Goal: Task Accomplishment & Management: Complete application form

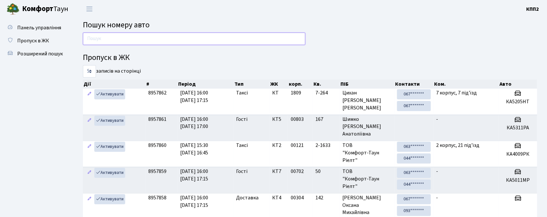
click at [189, 36] on input "text" at bounding box center [194, 39] width 223 height 12
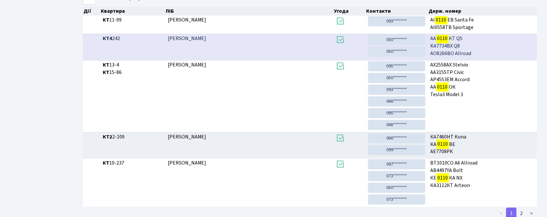
scroll to position [152, 0]
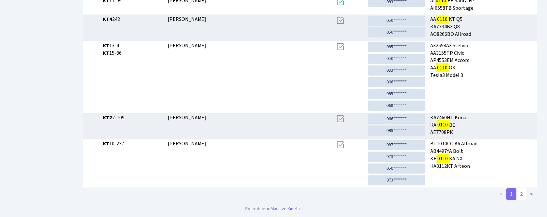
click at [522, 191] on link "2" at bounding box center [522, 194] width 10 height 12
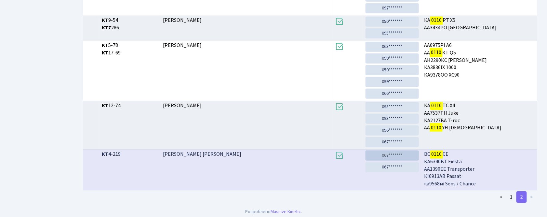
scroll to position [172, 0]
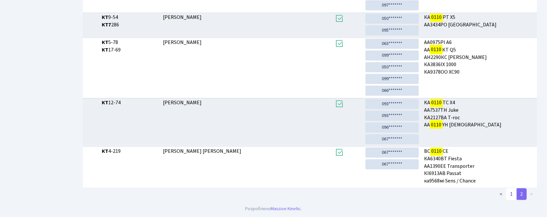
click at [513, 195] on link "1" at bounding box center [512, 194] width 10 height 12
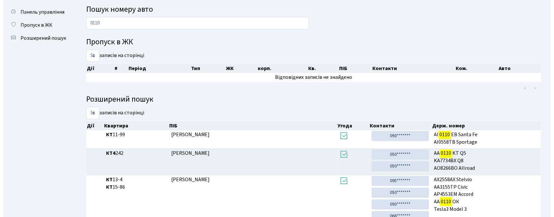
scroll to position [0, 0]
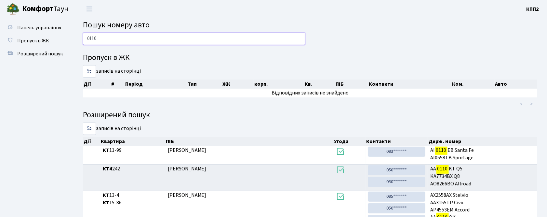
click at [237, 37] on input "0110" at bounding box center [194, 39] width 223 height 12
type input "0"
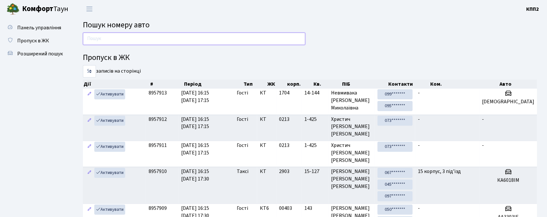
drag, startPoint x: 128, startPoint y: 40, endPoint x: 124, endPoint y: 33, distance: 7.7
click at [128, 40] on input "text" at bounding box center [194, 39] width 223 height 12
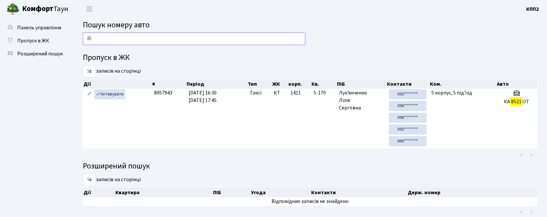
type input "8"
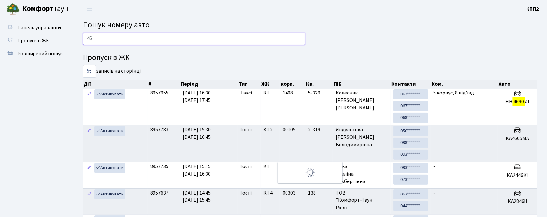
type input "4"
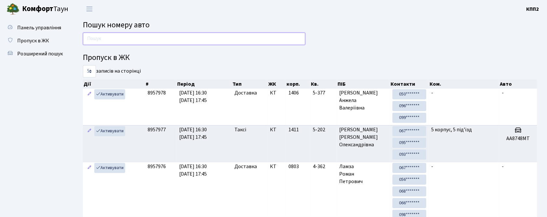
click at [183, 35] on input "text" at bounding box center [194, 39] width 223 height 12
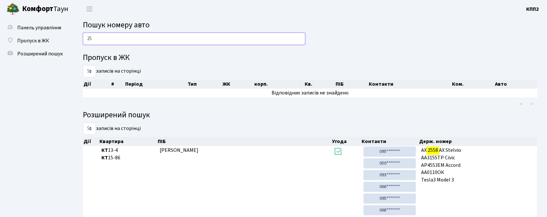
type input "2"
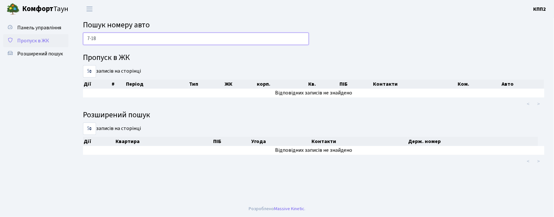
type input "7-18"
click at [33, 38] on span "Пропуск в ЖК" at bounding box center [33, 40] width 32 height 7
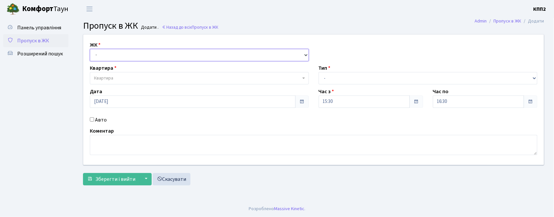
click at [155, 52] on select "- КТ, вул. Регенераторна, 4 КТ2, просп. Соборності, 17 КТ3, вул. Березнева, 16 …" at bounding box center [199, 55] width 219 height 12
select select "271"
click at [90, 49] on select "- КТ, вул. Регенераторна, 4 КТ2, просп. Соборності, 17 КТ3, вул. Березнева, 16 …" at bounding box center [199, 55] width 219 height 12
select select
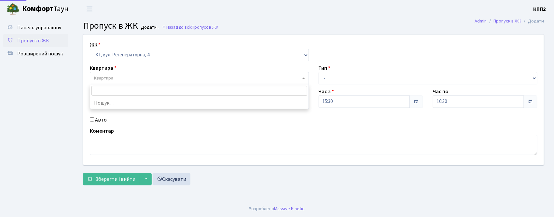
click at [121, 80] on span "Квартира" at bounding box center [197, 78] width 207 height 7
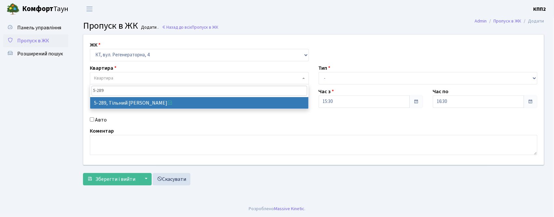
type input "5-289"
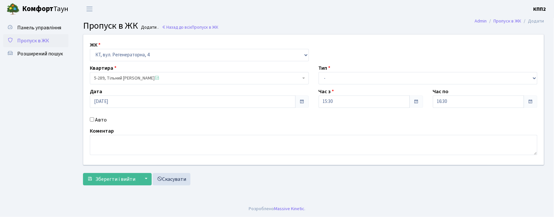
select select "2212"
click at [337, 80] on select "- Доставка Таксі Гості Сервіс" at bounding box center [427, 78] width 219 height 12
select select "3"
click at [318, 72] on select "- Доставка Таксі Гості Сервіс" at bounding box center [427, 78] width 219 height 12
click at [109, 182] on span "Зберегти і вийти" at bounding box center [115, 178] width 40 height 7
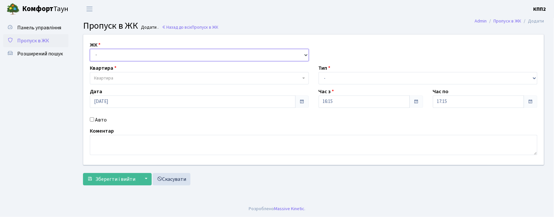
click at [133, 55] on select "- КТ, вул. Регенераторна, 4 КТ2, просп. [STREET_ADDRESS] [STREET_ADDRESS] [PERS…" at bounding box center [199, 55] width 219 height 12
select select "271"
click at [90, 49] on select "- КТ, вул. Регенераторна, 4 КТ2, просп. Соборності, 17 КТ3, вул. Березнева, 16 …" at bounding box center [199, 55] width 219 height 12
select select
click at [135, 77] on span "Квартира" at bounding box center [197, 78] width 207 height 7
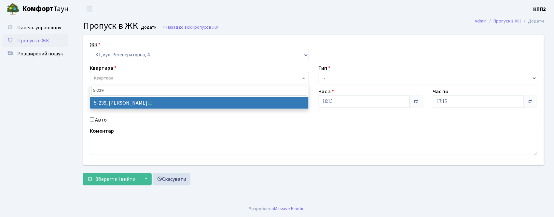
type input "5-239"
select select "2317"
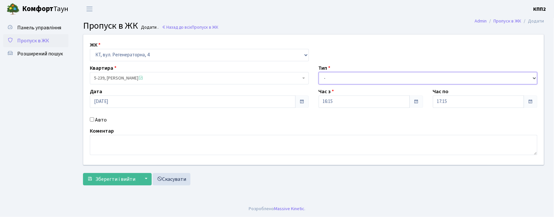
drag, startPoint x: 365, startPoint y: 74, endPoint x: 362, endPoint y: 83, distance: 8.6
click at [365, 75] on select "- Доставка Таксі Гості Сервіс" at bounding box center [427, 78] width 219 height 12
select select "1"
click at [318, 72] on select "- Доставка Таксі Гості Сервіс" at bounding box center [427, 78] width 219 height 12
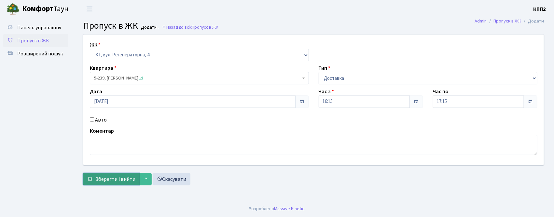
click at [110, 179] on span "Зберегти і вийти" at bounding box center [115, 178] width 40 height 7
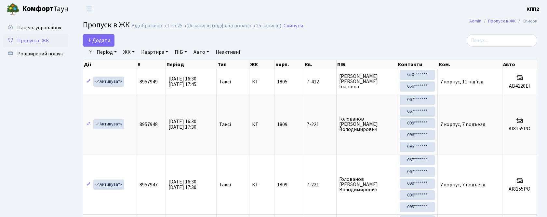
select select "25"
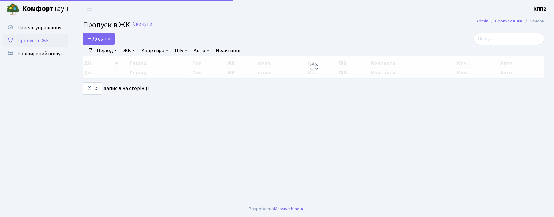
select select "25"
click at [525, 36] on input "search" at bounding box center [508, 39] width 71 height 12
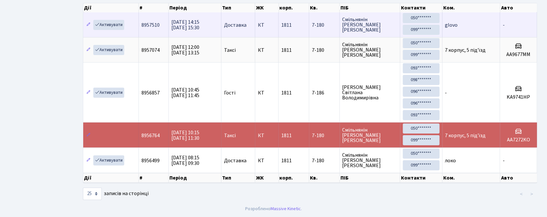
scroll to position [61, 0]
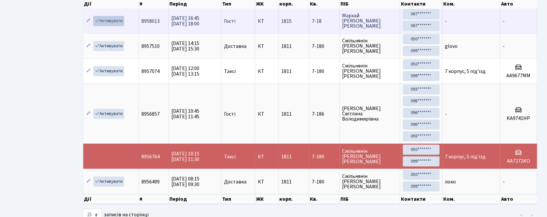
type input "7-18"
click at [112, 20] on link "Активувати" at bounding box center [108, 21] width 31 height 10
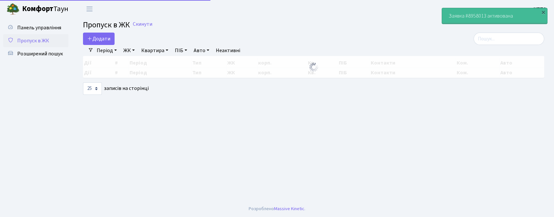
select select "25"
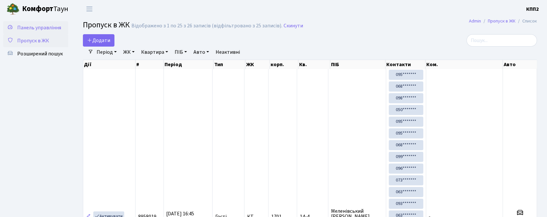
click at [34, 25] on span "Панель управління" at bounding box center [39, 27] width 44 height 7
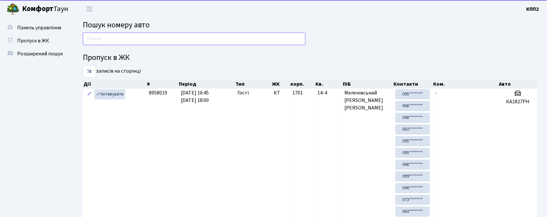
click at [145, 39] on input "text" at bounding box center [194, 39] width 223 height 12
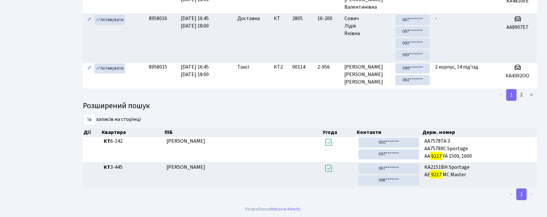
scroll to position [26, 0]
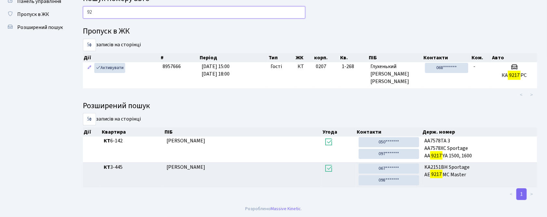
type input "9"
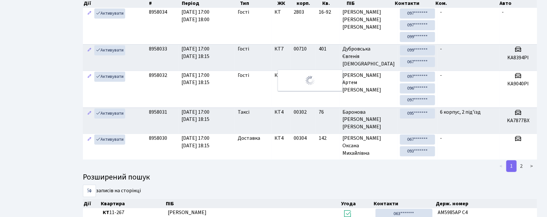
scroll to position [0, 0]
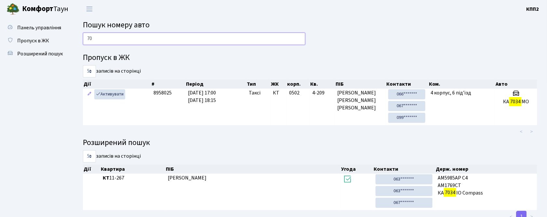
type input "7"
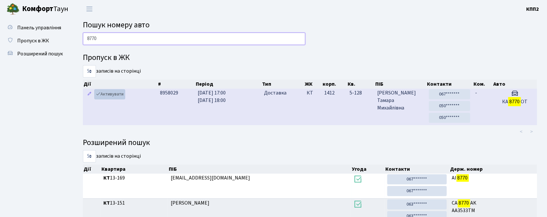
type input "8770"
click at [103, 94] on link "Активувати" at bounding box center [109, 94] width 31 height 10
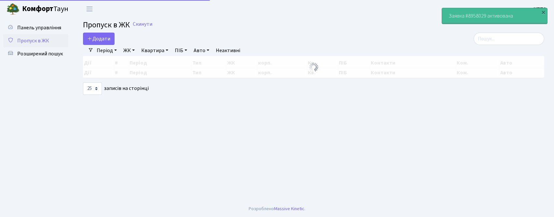
select select "25"
click at [33, 27] on span "Панель управління" at bounding box center [39, 27] width 44 height 7
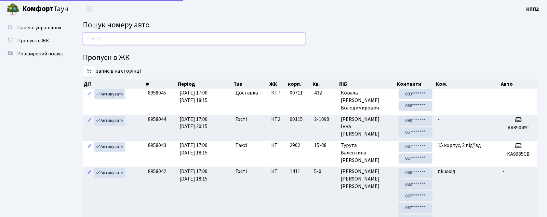
click at [122, 40] on input "text" at bounding box center [194, 39] width 223 height 12
type input "4054"
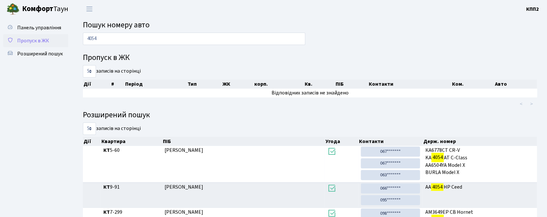
click at [20, 35] on link "Пропуск в ЖК" at bounding box center [35, 40] width 65 height 13
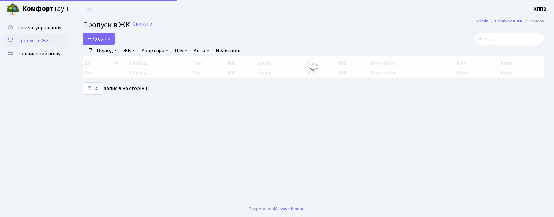
select select "25"
click at [46, 21] on link "Панель управління" at bounding box center [35, 27] width 65 height 13
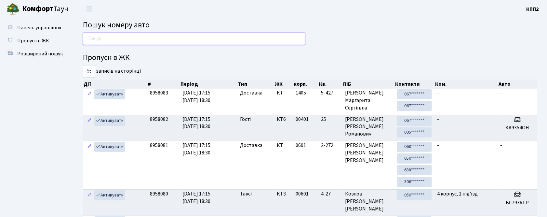
click at [201, 35] on input "text" at bounding box center [194, 39] width 223 height 12
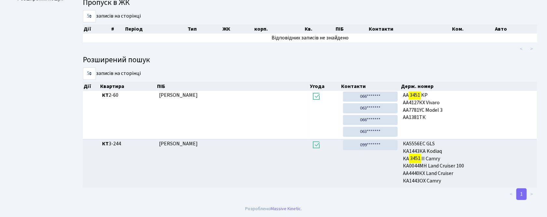
scroll to position [35, 0]
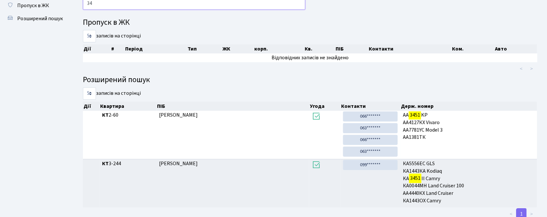
type input "3"
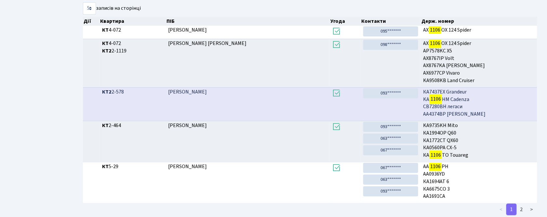
scroll to position [0, 0]
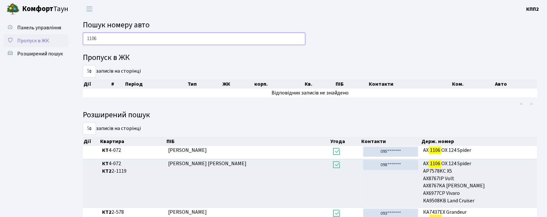
type input "1106"
click at [32, 37] on span "Пропуск в ЖК" at bounding box center [33, 40] width 32 height 7
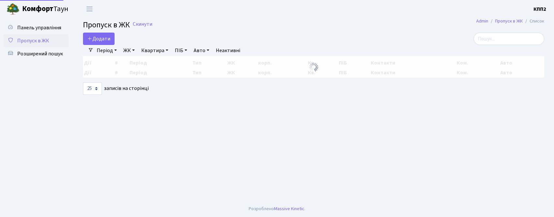
select select "25"
click at [511, 41] on input "search" at bounding box center [508, 39] width 71 height 12
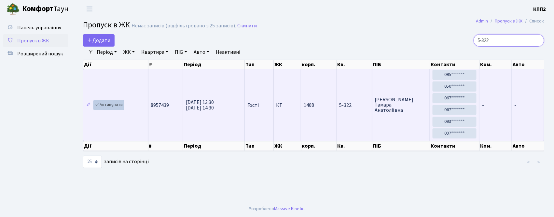
type input "5-322"
click at [103, 103] on link "Активувати" at bounding box center [108, 105] width 31 height 10
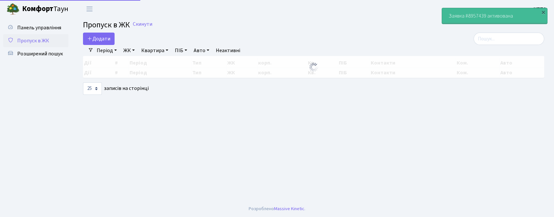
select select "25"
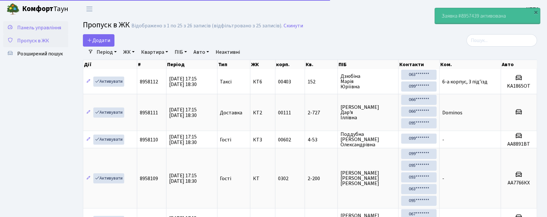
click at [43, 24] on span "Панель управління" at bounding box center [39, 27] width 44 height 7
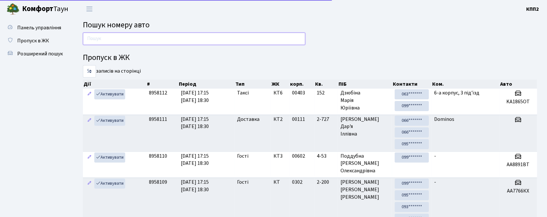
click at [133, 37] on input "text" at bounding box center [194, 39] width 223 height 12
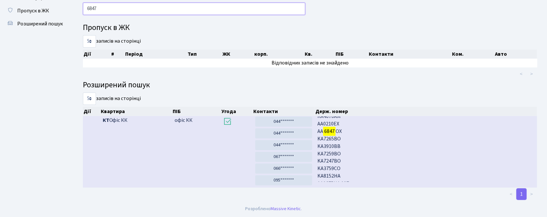
scroll to position [694, 0]
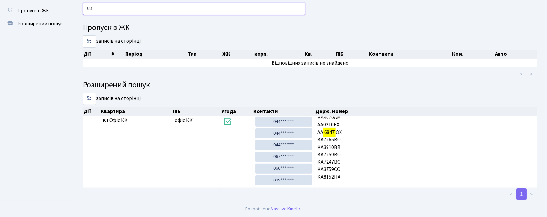
type input "6"
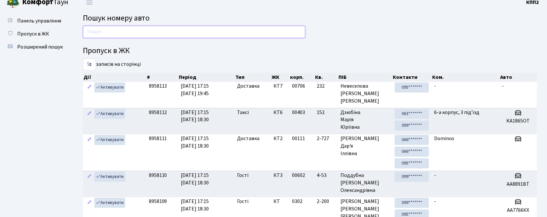
scroll to position [0, 0]
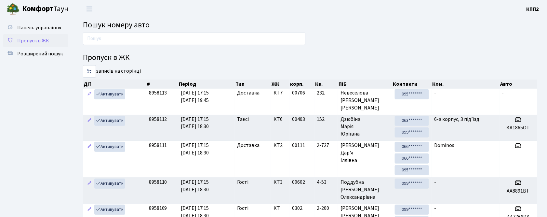
click at [37, 42] on span "Пропуск в ЖК" at bounding box center [33, 40] width 32 height 7
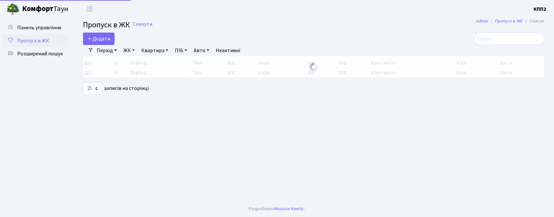
select select "25"
click at [98, 41] on span "Додати" at bounding box center [98, 38] width 23 height 7
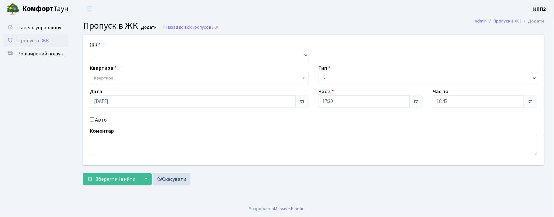
click at [92, 119] on input "Авто" at bounding box center [92, 119] width 4 height 4
checkbox input "true"
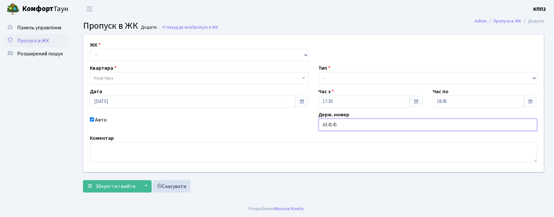
type input "АЕ4145ОВ"
click at [354, 81] on select "- Доставка Таксі Гості Сервіс" at bounding box center [427, 78] width 219 height 12
select select "3"
click at [318, 72] on select "- Доставка Таксі Гості Сервіс" at bounding box center [427, 78] width 219 height 12
click at [153, 57] on select "- КТ, вул. Регенераторна, 4 КТ2, просп. Соборності, 17 КТ3, вул. Березнева, 16 …" at bounding box center [199, 55] width 219 height 12
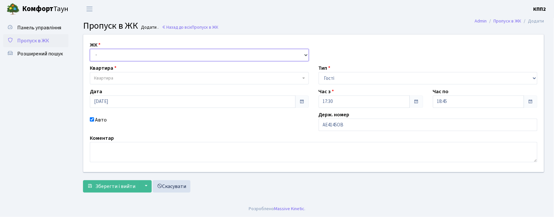
select select "271"
click at [90, 49] on select "- КТ, вул. Регенераторна, 4 КТ2, просп. Соборності, 17 КТ3, вул. Березнева, 16 …" at bounding box center [199, 55] width 219 height 12
select select
click at [135, 80] on span "Квартира" at bounding box center [197, 78] width 207 height 7
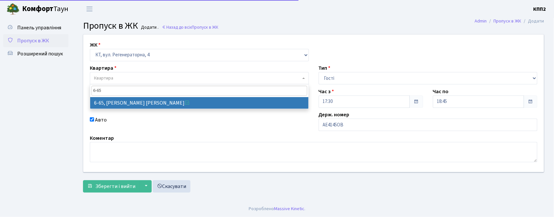
type input "6-65"
select select "5290"
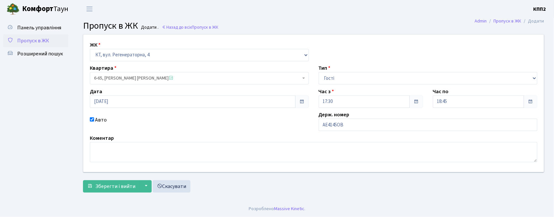
click at [116, 180] on form "ЖК - КТ, вул. Регенераторна, 4 КТ2, просп. Соборності, 17 КТ3, вул. Березнева, …" at bounding box center [313, 113] width 461 height 158
click at [121, 186] on span "Зберегти і вийти" at bounding box center [115, 186] width 40 height 7
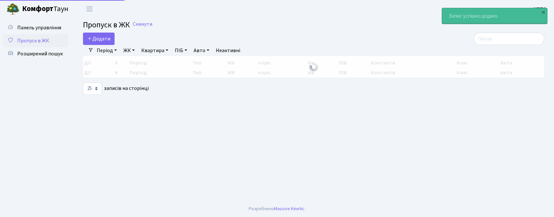
select select "25"
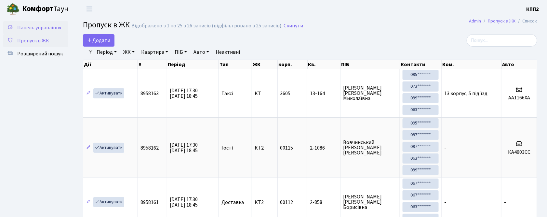
click at [41, 26] on span "Панель управління" at bounding box center [39, 27] width 44 height 7
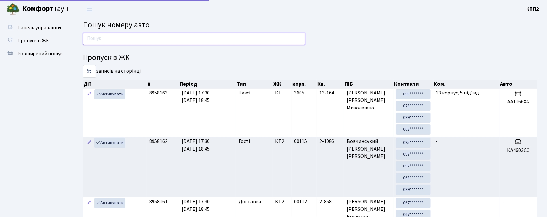
click at [121, 36] on input "text" at bounding box center [194, 39] width 223 height 12
click at [116, 35] on input "text" at bounding box center [194, 39] width 223 height 12
type input "2798"
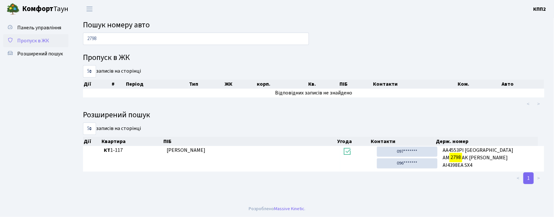
click at [26, 40] on span "Пропуск в ЖК" at bounding box center [33, 40] width 32 height 7
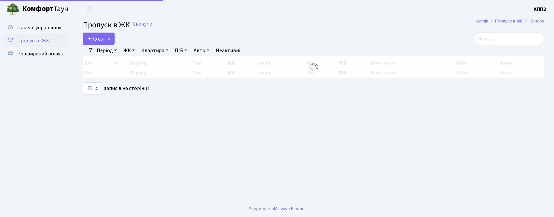
select select "25"
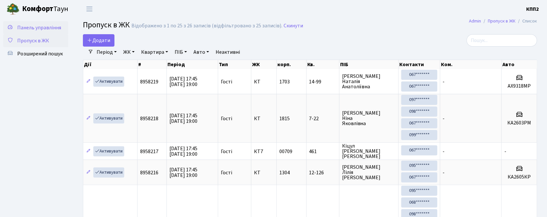
click at [42, 26] on span "Панель управління" at bounding box center [39, 27] width 44 height 7
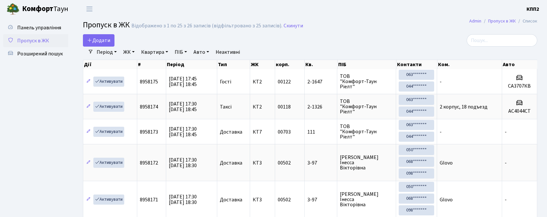
select select "25"
click at [48, 12] on b "Комфорт" at bounding box center [37, 9] width 31 height 10
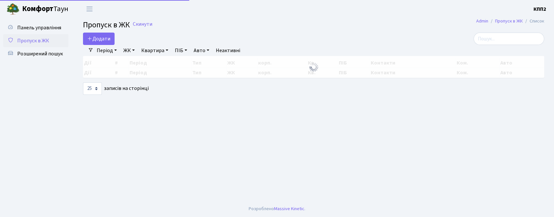
select select "25"
click at [41, 29] on span "Панель управління" at bounding box center [39, 27] width 44 height 7
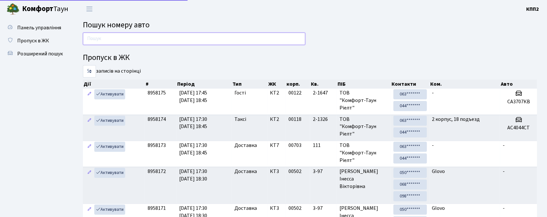
click at [140, 40] on input "text" at bounding box center [194, 39] width 223 height 12
type input "5542"
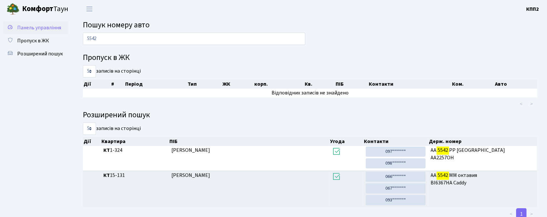
click at [35, 26] on span "Панель управління" at bounding box center [39, 27] width 44 height 7
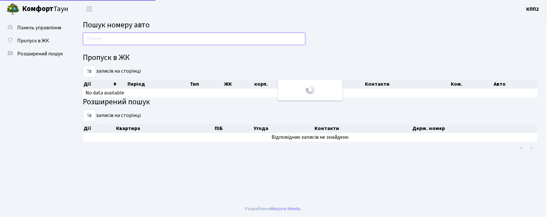
click at [180, 38] on input "text" at bounding box center [194, 39] width 223 height 12
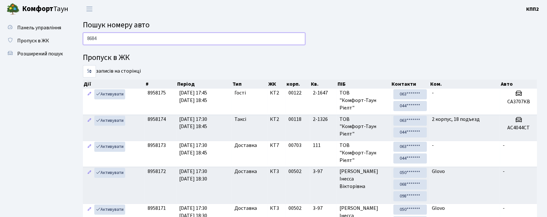
type input "8684"
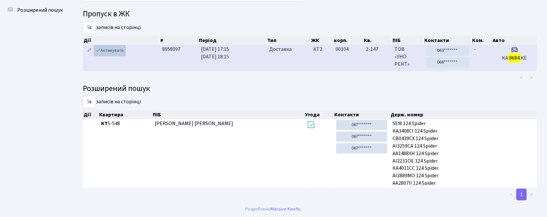
click at [111, 51] on link "Активувати" at bounding box center [109, 51] width 31 height 10
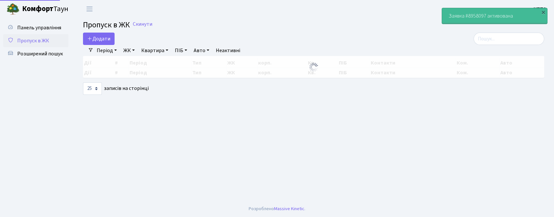
select select "25"
click at [506, 39] on input "search" at bounding box center [508, 39] width 71 height 12
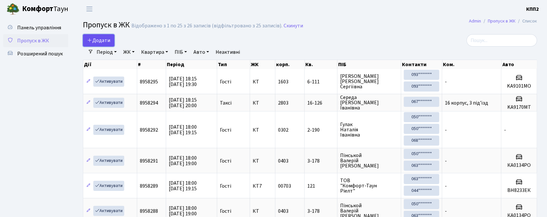
click at [108, 39] on span "Додати" at bounding box center [98, 40] width 23 height 7
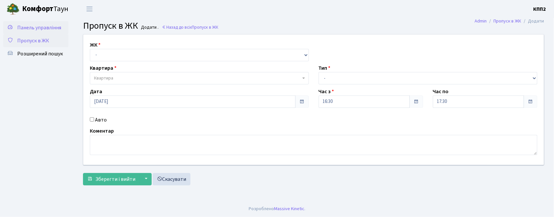
click at [43, 29] on span "Панель управління" at bounding box center [39, 27] width 44 height 7
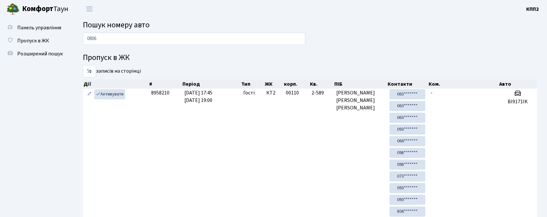
type input "0806"
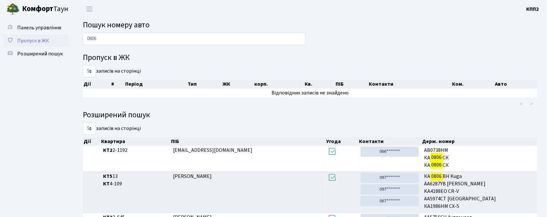
click at [22, 37] on span "Пропуск в ЖК" at bounding box center [33, 40] width 32 height 7
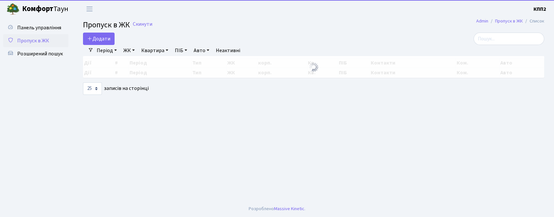
select select "25"
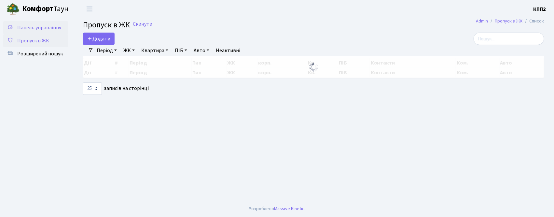
click at [39, 25] on span "Панель управління" at bounding box center [39, 27] width 44 height 7
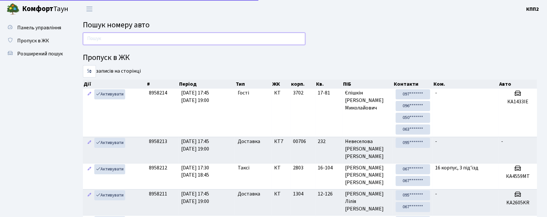
click at [206, 41] on input "text" at bounding box center [194, 39] width 223 height 12
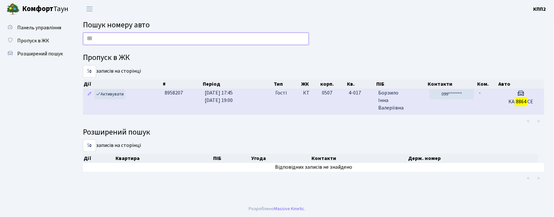
type input "8"
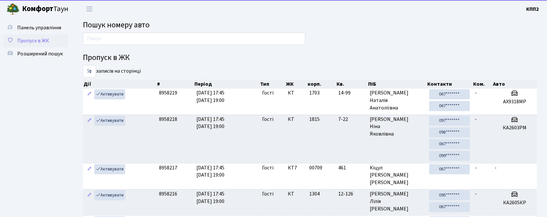
click at [53, 38] on link "Пропуск в ЖК" at bounding box center [35, 40] width 65 height 13
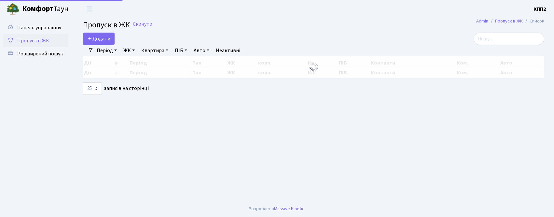
select select "25"
click at [101, 39] on span "Додати" at bounding box center [98, 38] width 23 height 7
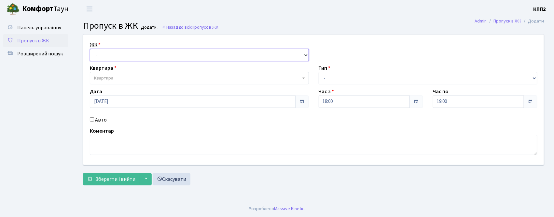
click at [105, 61] on select "- КТ, вул. Регенераторна, 4 КТ2, просп. [STREET_ADDRESS] [STREET_ADDRESS] [PERS…" at bounding box center [199, 55] width 219 height 12
select select "271"
click at [90, 49] on select "- КТ, вул. Регенераторна, 4 КТ2, просп. [STREET_ADDRESS] [STREET_ADDRESS] [PERS…" at bounding box center [199, 55] width 219 height 12
select select
click at [108, 74] on span "Квартира" at bounding box center [199, 78] width 219 height 12
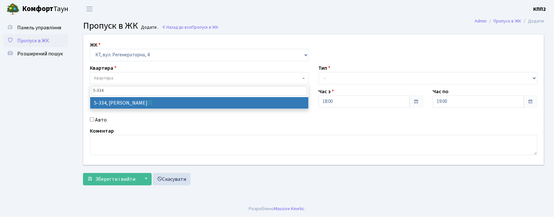
type input "5-334"
select select "2169"
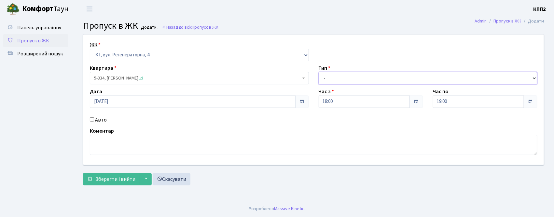
click at [362, 80] on select "- Доставка Таксі Гості Сервіс" at bounding box center [427, 78] width 219 height 12
select select "2"
click at [318, 72] on select "- Доставка Таксі Гості Сервіс" at bounding box center [427, 78] width 219 height 12
click at [93, 119] on input "Авто" at bounding box center [92, 119] width 4 height 4
checkbox input "true"
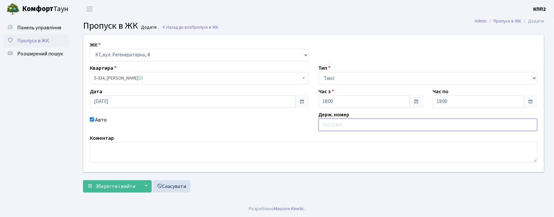
click at [339, 127] on input "text" at bounding box center [427, 124] width 219 height 12
type input "АІ0039АА"
click at [105, 185] on span "Зберегти і вийти" at bounding box center [115, 186] width 40 height 7
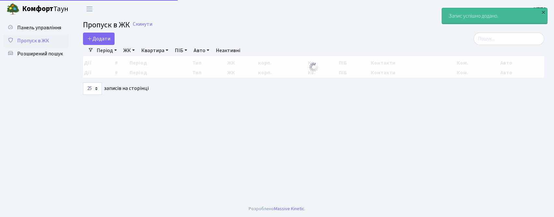
select select "25"
click at [501, 39] on input "search" at bounding box center [508, 39] width 71 height 12
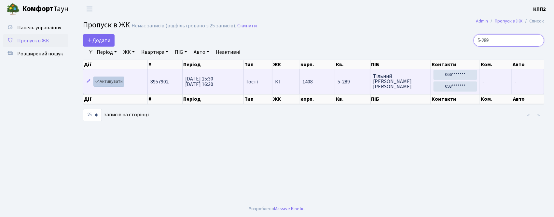
type input "5-289"
click at [119, 83] on link "Активувати" at bounding box center [108, 81] width 31 height 10
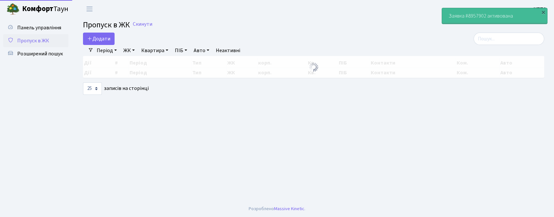
select select "25"
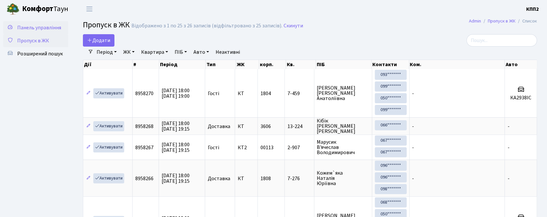
click at [33, 26] on span "Панель управління" at bounding box center [39, 27] width 44 height 7
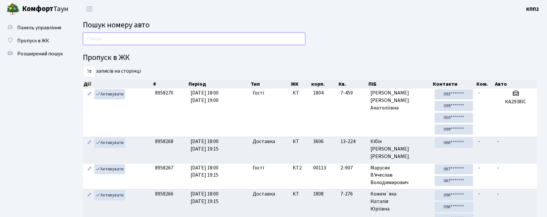
click at [152, 39] on input "text" at bounding box center [194, 39] width 223 height 12
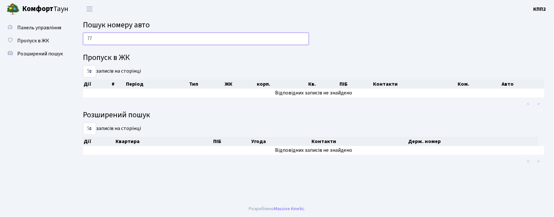
type input "7"
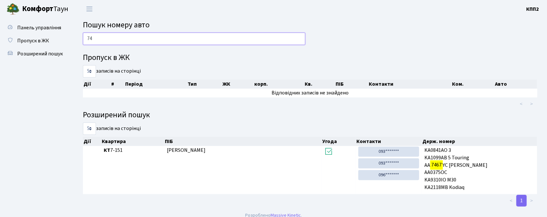
type input "7"
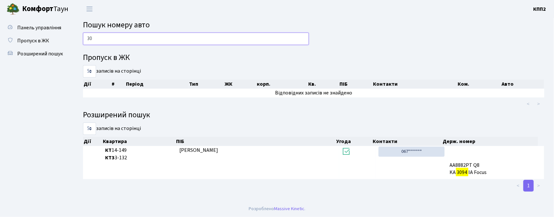
type input "3"
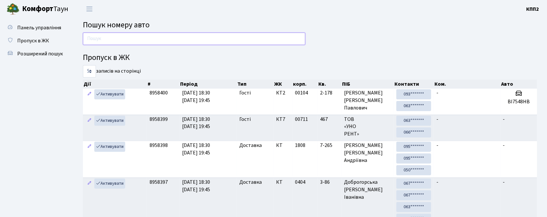
type input "9"
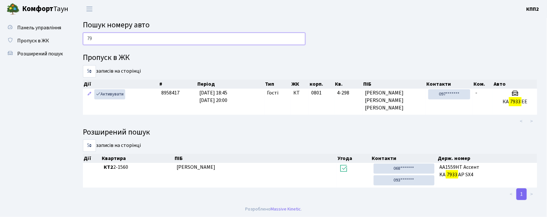
type input "7"
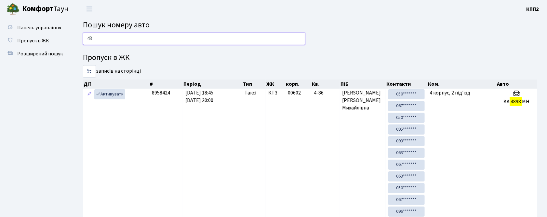
type input "4"
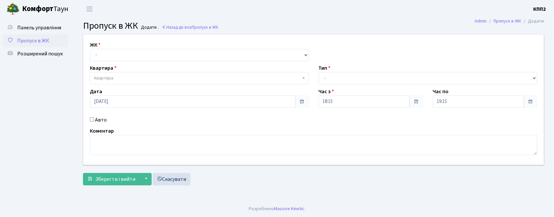
click at [92, 121] on input "Авто" at bounding box center [92, 119] width 4 height 4
checkbox input "true"
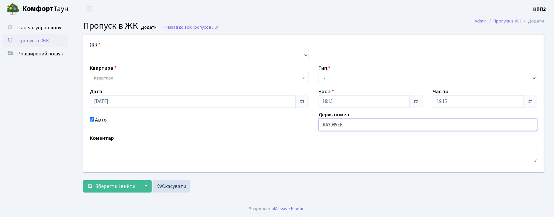
type input "КА3985ЕК"
drag, startPoint x: 114, startPoint y: 54, endPoint x: 114, endPoint y: 58, distance: 3.9
click at [114, 54] on select "- КТ, вул. Регенераторна, 4 КТ2, просп. [STREET_ADDRESS] [STREET_ADDRESS] [PERS…" at bounding box center [199, 55] width 219 height 12
select select "271"
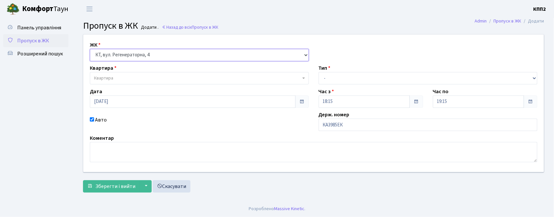
click at [90, 49] on select "- КТ, вул. Регенераторна, 4 КТ2, просп. [STREET_ADDRESS] [STREET_ADDRESS] [PERS…" at bounding box center [199, 55] width 219 height 12
select select
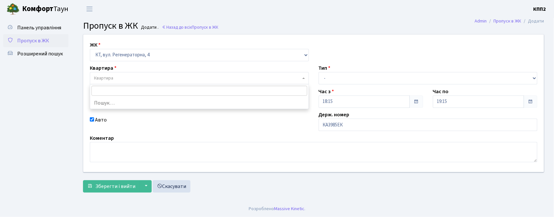
click at [115, 80] on span "Квартира" at bounding box center [197, 78] width 207 height 7
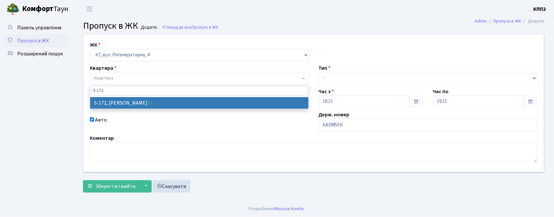
type input "5-172"
select select "2330"
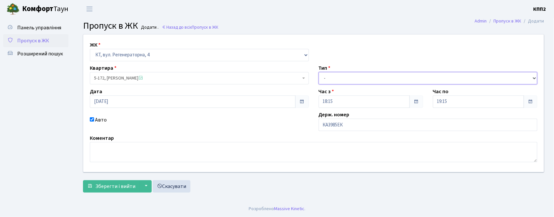
click at [342, 78] on select "- Доставка Таксі Гості Сервіс" at bounding box center [427, 78] width 219 height 12
click at [318, 72] on select "- Доставка Таксі Гості Сервіс" at bounding box center [427, 78] width 219 height 12
click at [365, 77] on select "- Доставка Таксі Гості Сервіс" at bounding box center [427, 78] width 219 height 12
select select "2"
click at [318, 72] on select "- Доставка Таксі Гості Сервіс" at bounding box center [427, 78] width 219 height 12
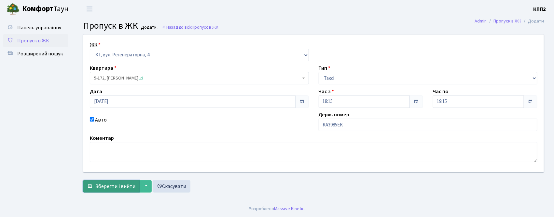
click at [119, 183] on span "Зберегти і вийти" at bounding box center [115, 186] width 40 height 7
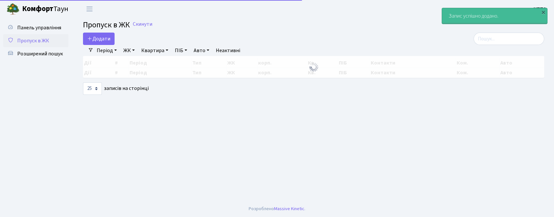
select select "25"
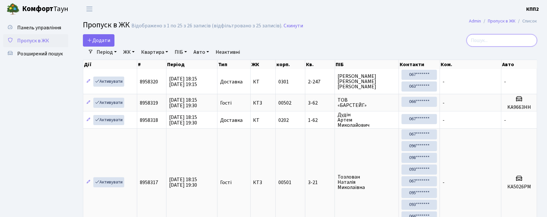
click at [491, 41] on input "search" at bounding box center [502, 40] width 71 height 12
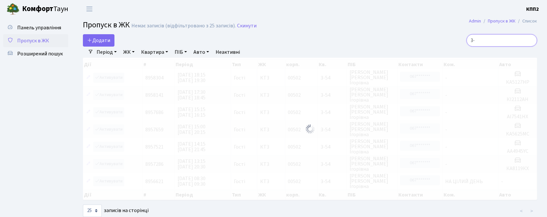
type input "3"
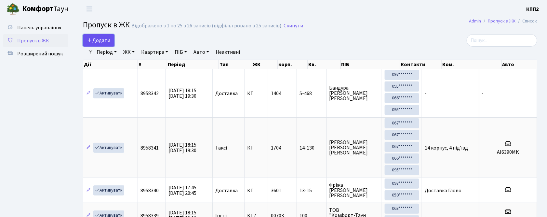
click at [106, 42] on span "Додати" at bounding box center [98, 40] width 23 height 7
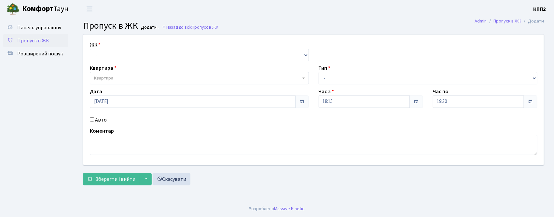
click at [93, 118] on input "Авто" at bounding box center [92, 119] width 4 height 4
checkbox input "true"
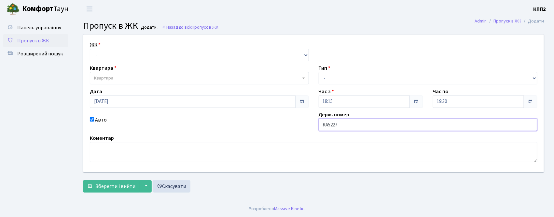
type input "КА5227ЕВ"
click at [193, 55] on select "- КТ, вул. Регенераторна, 4 КТ2, просп. Соборності, 17 КТ3, вул. Березнева, 16 …" at bounding box center [199, 55] width 219 height 12
select select "271"
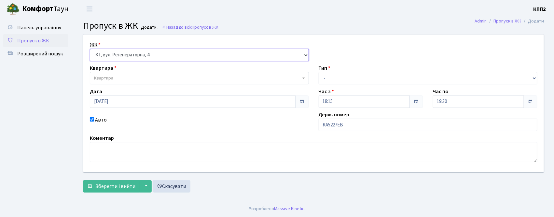
click at [90, 49] on select "- КТ, вул. Регенераторна, 4 КТ2, просп. Соборності, 17 КТ3, вул. Березнева, 16 …" at bounding box center [199, 55] width 219 height 12
select select
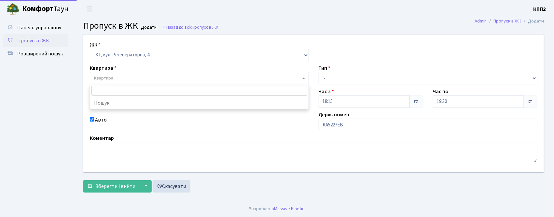
click at [190, 78] on span "Квартира" at bounding box center [197, 78] width 207 height 7
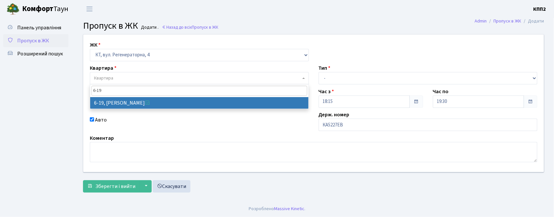
type input "6-19"
select select "5199"
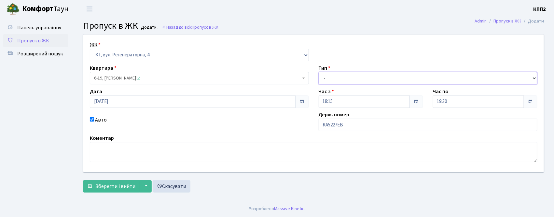
click at [350, 76] on select "- Доставка Таксі Гості Сервіс" at bounding box center [427, 78] width 219 height 12
select select "3"
click at [318, 72] on select "- Доставка Таксі Гості Сервіс" at bounding box center [427, 78] width 219 height 12
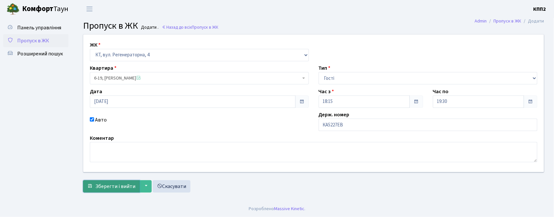
click at [113, 184] on span "Зберегти і вийти" at bounding box center [115, 186] width 40 height 7
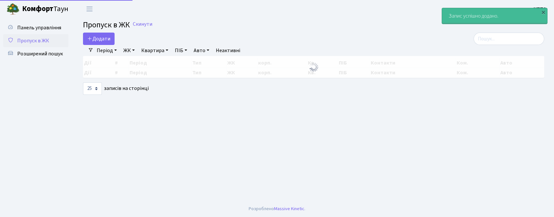
select select "25"
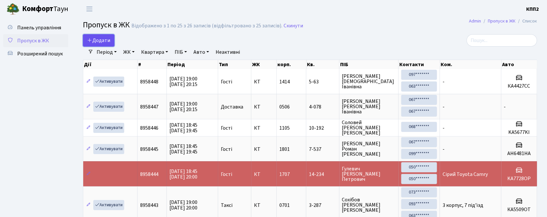
click at [106, 40] on span "Додати" at bounding box center [98, 40] width 23 height 7
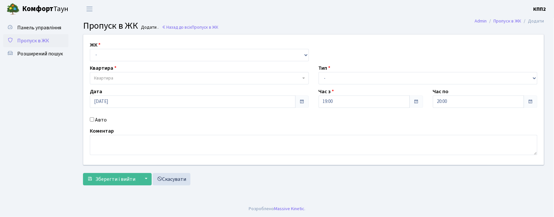
click at [92, 117] on input "Авто" at bounding box center [92, 119] width 4 height 4
checkbox input "true"
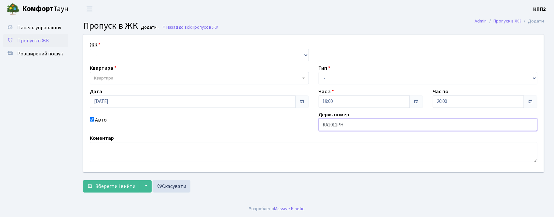
type input "КА1012РН"
click at [117, 55] on select "- КТ, вул. Регенераторна, 4 КТ2, просп. [STREET_ADDRESS] [STREET_ADDRESS] [PERS…" at bounding box center [199, 55] width 219 height 12
select select "271"
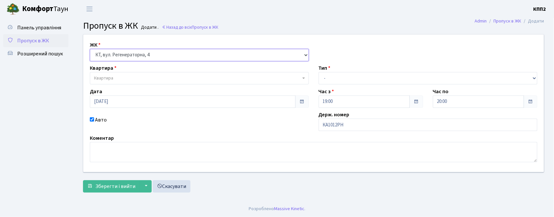
click at [90, 49] on select "- КТ, вул. Регенераторна, 4 КТ2, просп. [STREET_ADDRESS] [STREET_ADDRESS] [PERS…" at bounding box center [199, 55] width 219 height 12
select select
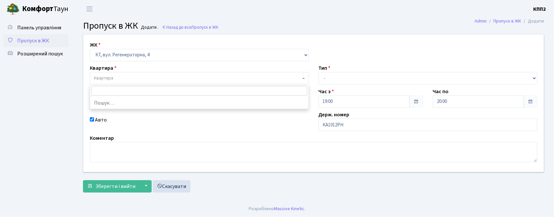
click at [116, 78] on span "Квартира" at bounding box center [197, 78] width 207 height 7
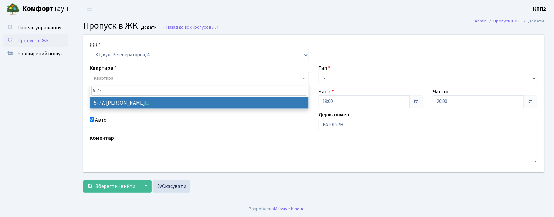
type input "5-77"
select select "2487"
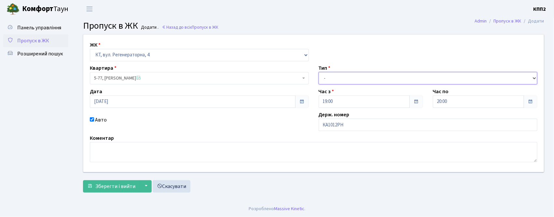
drag, startPoint x: 357, startPoint y: 75, endPoint x: 357, endPoint y: 81, distance: 5.9
click at [357, 75] on select "- Доставка Таксі Гості Сервіс" at bounding box center [427, 78] width 219 height 12
select select "3"
click at [318, 72] on select "- Доставка Таксі Гості Сервіс" at bounding box center [427, 78] width 219 height 12
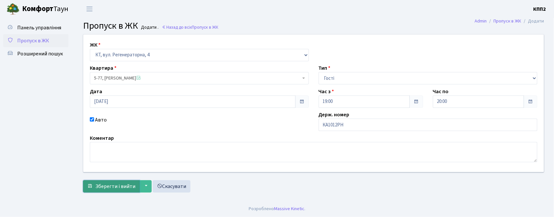
click at [96, 185] on span "Зберегти і вийти" at bounding box center [115, 186] width 40 height 7
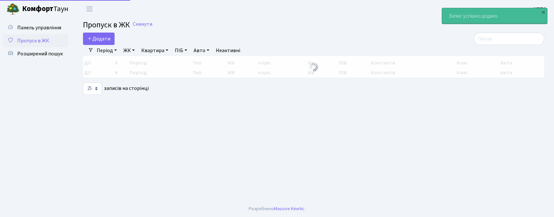
select select "25"
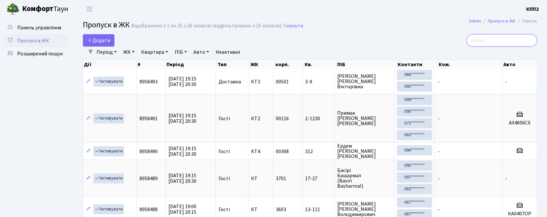
click at [483, 43] on input "search" at bounding box center [502, 40] width 71 height 12
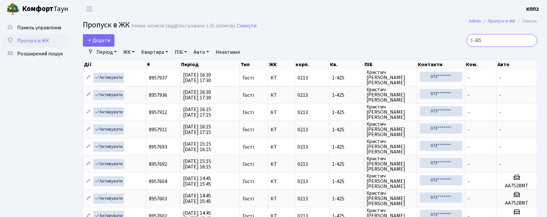
click at [502, 44] on input "1-425" at bounding box center [502, 40] width 71 height 12
type input "1"
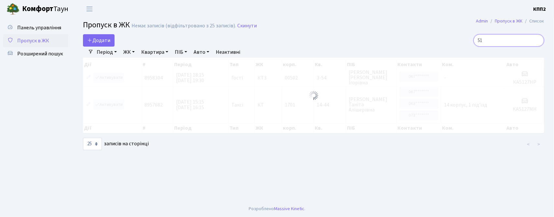
type input "5"
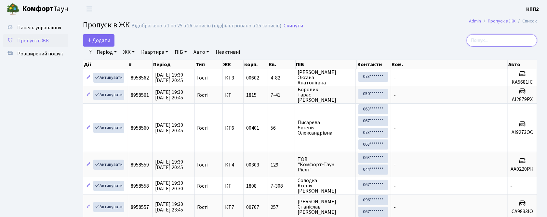
click at [494, 36] on input "search" at bounding box center [502, 40] width 71 height 12
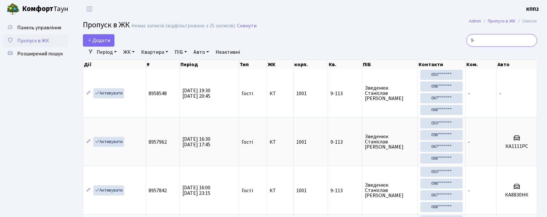
type input "9"
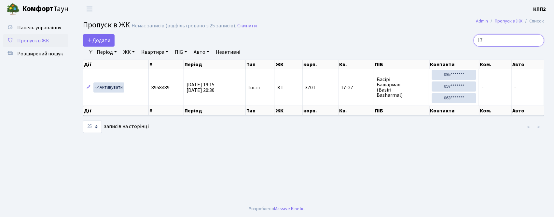
type input "1"
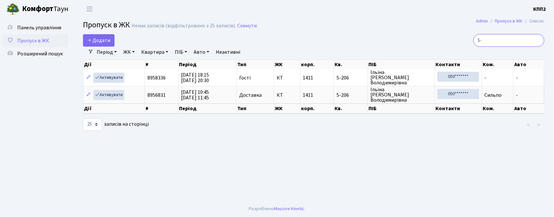
type input "5"
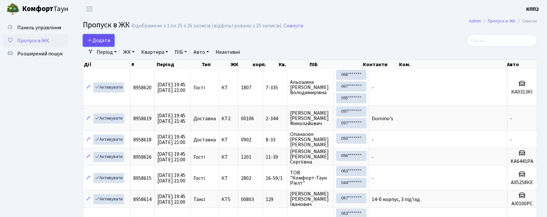
click at [86, 36] on link "Додати" at bounding box center [99, 40] width 32 height 12
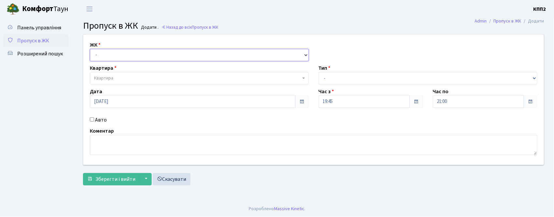
drag, startPoint x: 0, startPoint y: 0, endPoint x: 96, endPoint y: 55, distance: 110.2
click at [96, 55] on select "- КТ, вул. Регенераторна, 4 КТ2, просп. Соборності, 17 КТ3, вул. Березнева, 16 …" at bounding box center [199, 55] width 219 height 12
select select "271"
click at [90, 49] on select "- КТ, вул. Регенераторна, 4 КТ2, просп. Соборності, 17 КТ3, вул. Березнева, 16 …" at bounding box center [199, 55] width 219 height 12
select select
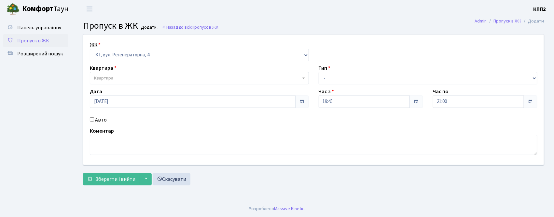
click at [101, 76] on span "Квартира" at bounding box center [103, 78] width 19 height 7
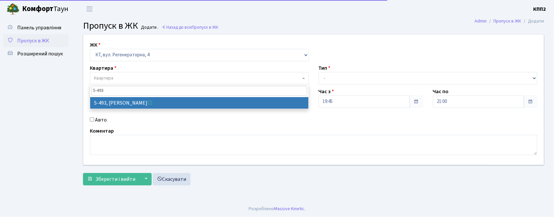
type input "5-493"
select select "2021"
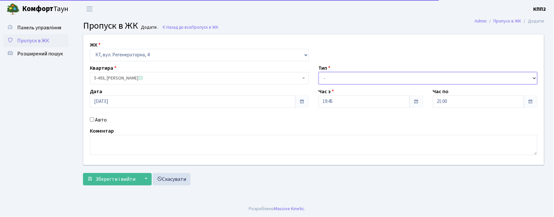
click at [321, 77] on select "- Доставка Таксі Гості Сервіс" at bounding box center [427, 78] width 219 height 12
select select "3"
click at [318, 72] on select "- Доставка Таксі Гості Сервіс" at bounding box center [427, 78] width 219 height 12
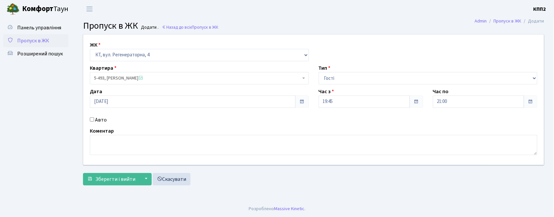
click at [100, 124] on div "ЖК - КТ, вул. Регенераторна, 4 КТ2, просп. Соборності, 17 КТ3, вул. Березнева, …" at bounding box center [313, 99] width 470 height 130
click at [100, 119] on label "Авто" at bounding box center [101, 120] width 12 height 8
click at [94, 119] on input "Авто" at bounding box center [92, 119] width 4 height 4
checkbox input "true"
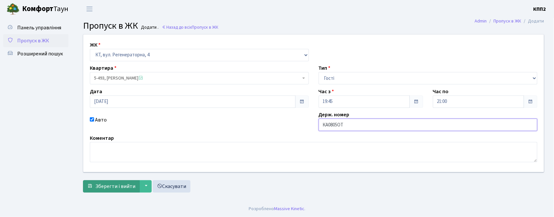
type input "КА0805ОТ"
click at [92, 191] on button "Зберегти і вийти" at bounding box center [111, 186] width 57 height 12
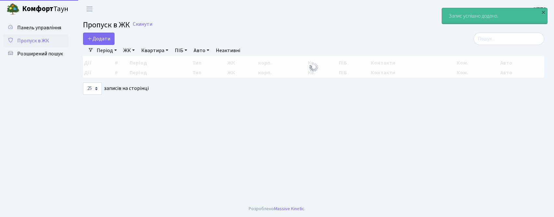
select select "25"
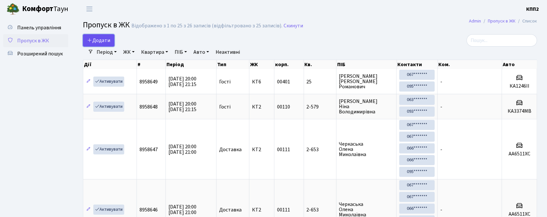
click at [108, 35] on link "Додати" at bounding box center [99, 40] width 32 height 12
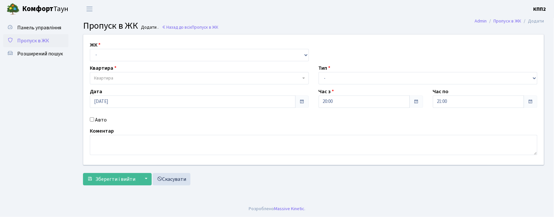
click at [107, 53] on select "- КТ, вул. Регенераторна, 4 КТ2, просп. [STREET_ADDRESS] [STREET_ADDRESS] [PERS…" at bounding box center [199, 55] width 219 height 12
select select "271"
click at [90, 49] on select "- КТ, вул. Регенераторна, 4 КТ2, просп. [STREET_ADDRESS] [STREET_ADDRESS] [PERS…" at bounding box center [199, 55] width 219 height 12
select select
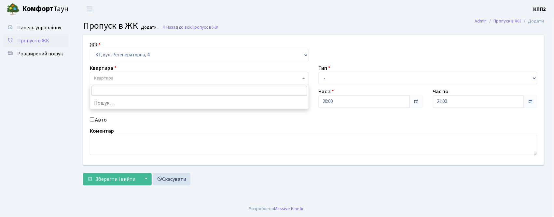
click at [108, 81] on span "Квартира" at bounding box center [103, 78] width 19 height 7
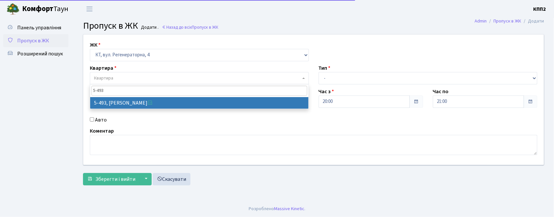
type input "5-493"
select select "2021"
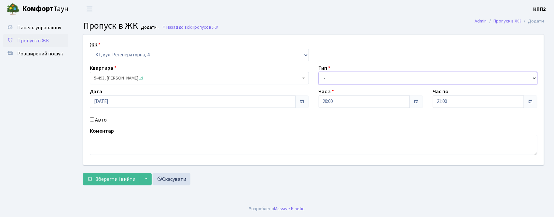
click at [336, 76] on select "- Доставка Таксі Гості Сервіс" at bounding box center [427, 78] width 219 height 12
select select "3"
click at [318, 72] on select "- Доставка Таксі Гості Сервіс" at bounding box center [427, 78] width 219 height 12
click at [96, 119] on label "Авто" at bounding box center [101, 120] width 12 height 8
click at [94, 119] on input "Авто" at bounding box center [92, 119] width 4 height 4
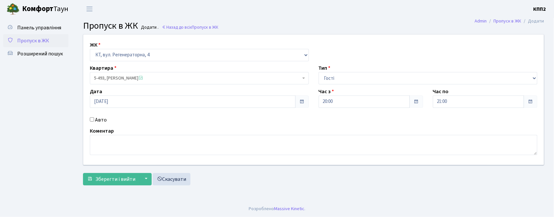
checkbox input "true"
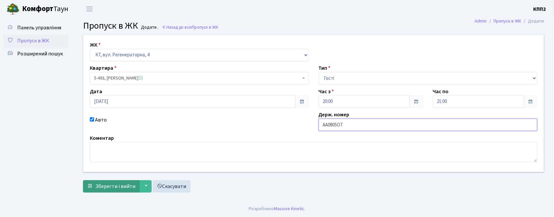
type input "АА0805ОТ"
click at [108, 185] on span "Зберегти і вийти" at bounding box center [115, 186] width 40 height 7
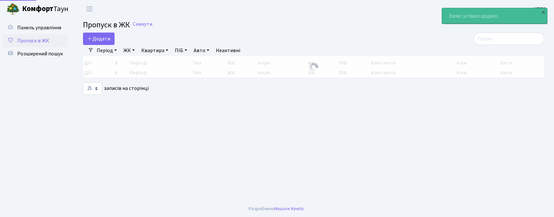
select select "25"
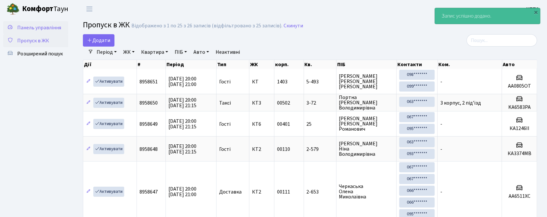
click at [40, 24] on span "Панель управління" at bounding box center [39, 27] width 44 height 7
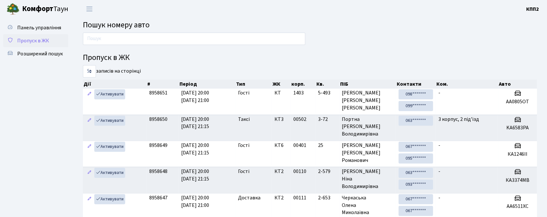
click at [23, 35] on link "Пропуск в ЖК" at bounding box center [35, 40] width 65 height 13
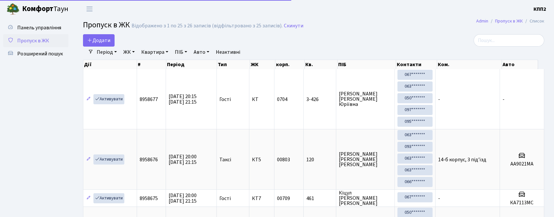
select select "25"
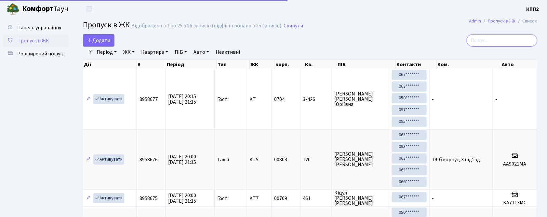
click at [517, 44] on input "search" at bounding box center [502, 40] width 71 height 12
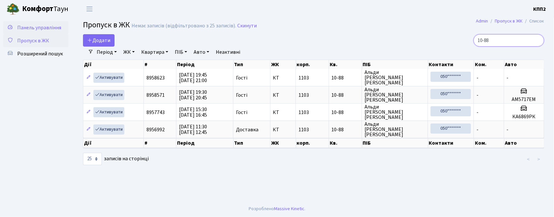
type input "10-88"
click at [30, 27] on span "Панель управління" at bounding box center [39, 27] width 44 height 7
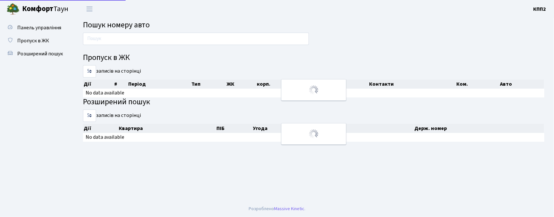
click at [90, 47] on div at bounding box center [196, 41] width 236 height 16
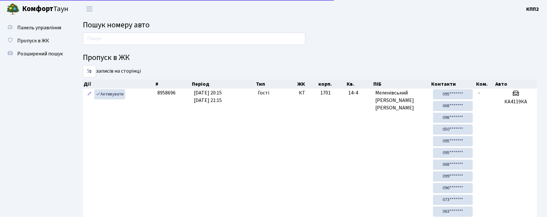
click at [93, 45] on div at bounding box center [194, 41] width 232 height 16
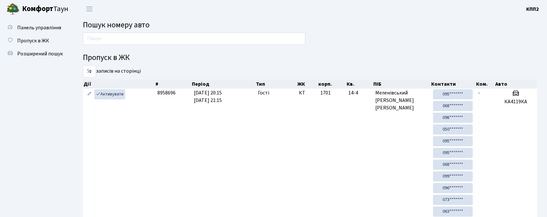
click at [93, 45] on div at bounding box center [194, 41] width 232 height 16
click at [96, 42] on input "text" at bounding box center [194, 39] width 223 height 12
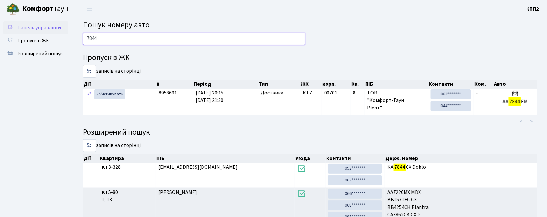
type input "7844"
click at [47, 28] on span "Панель управління" at bounding box center [39, 27] width 44 height 7
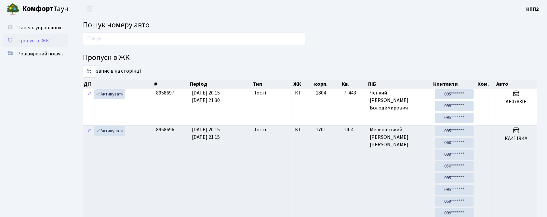
click at [43, 43] on span "Пропуск в ЖК" at bounding box center [33, 40] width 32 height 7
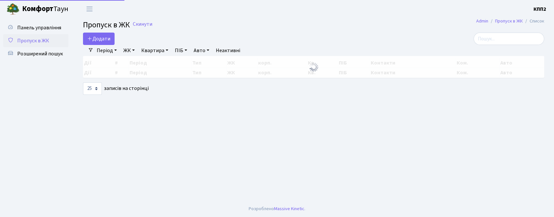
select select "25"
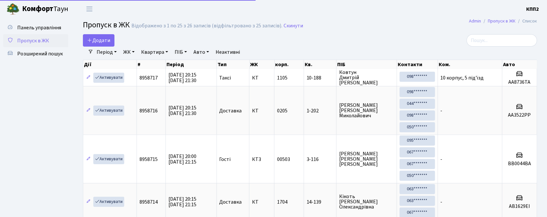
click at [516, 35] on input "search" at bounding box center [502, 40] width 71 height 12
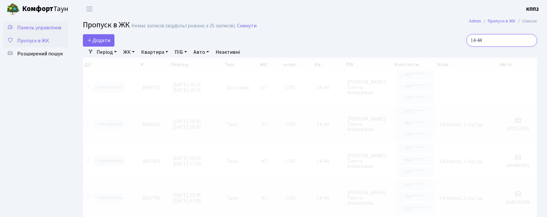
type input "14-44"
click at [39, 23] on link "Панель управління" at bounding box center [35, 27] width 65 height 13
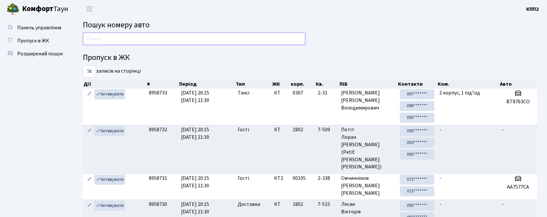
click at [99, 42] on input "text" at bounding box center [194, 39] width 223 height 12
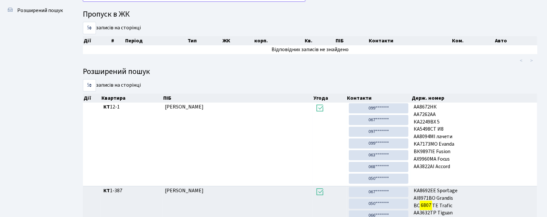
scroll to position [80, 0]
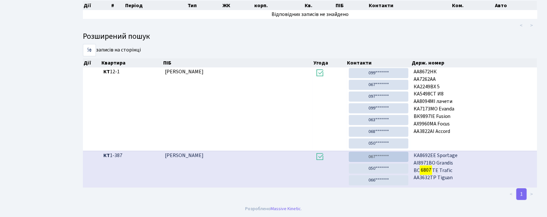
type input "6807"
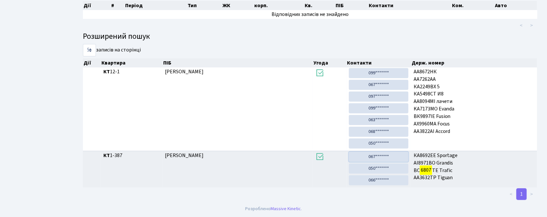
drag, startPoint x: 387, startPoint y: 154, endPoint x: 314, endPoint y: 31, distance: 142.9
click at [387, 154] on link "067*******" at bounding box center [379, 157] width 60 height 10
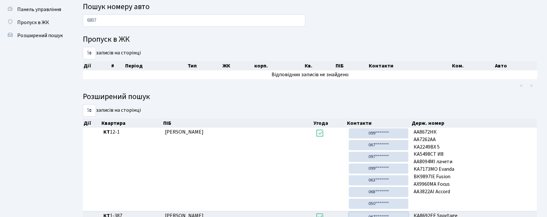
scroll to position [0, 0]
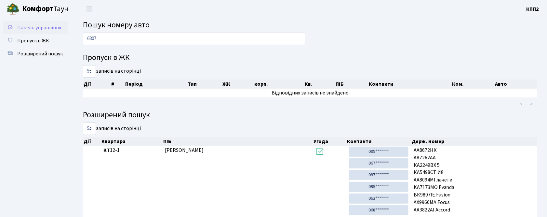
click at [24, 25] on span "Панель управління" at bounding box center [39, 27] width 44 height 7
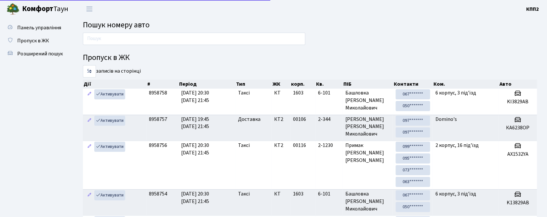
click at [150, 31] on main "Пошук номеру авто Пропуск в ЖК 5 10 25 50 записів на сторінці Дії # Період Тип …" at bounding box center [310, 164] width 474 height 293
click at [147, 40] on input "text" at bounding box center [194, 39] width 223 height 12
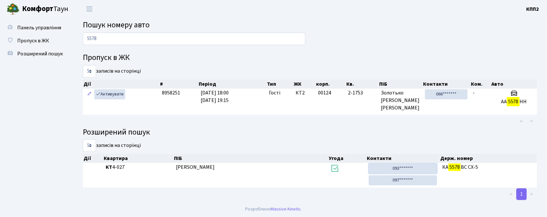
drag, startPoint x: 417, startPoint y: 169, endPoint x: 293, endPoint y: 29, distance: 187.4
click at [417, 169] on link "093*******" at bounding box center [403, 168] width 68 height 10
click at [204, 49] on div "5578 Пропуск в ЖК 5 10 25 50 записів на сторінці Дії # Період Тип ЖК корп. Кв. …" at bounding box center [310, 117] width 464 height 168
click at [203, 42] on input "5578" at bounding box center [194, 39] width 223 height 12
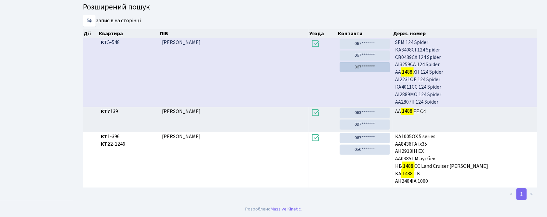
scroll to position [108, 0]
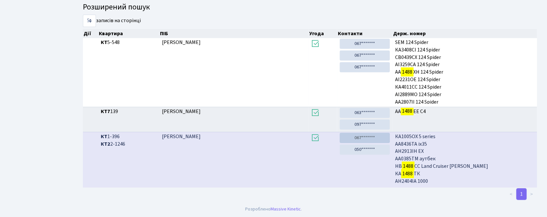
type input "1488"
click at [367, 133] on link "067*******" at bounding box center [365, 138] width 50 height 10
click at [368, 152] on link "050*******" at bounding box center [365, 149] width 50 height 10
